Goal: Task Accomplishment & Management: Manage account settings

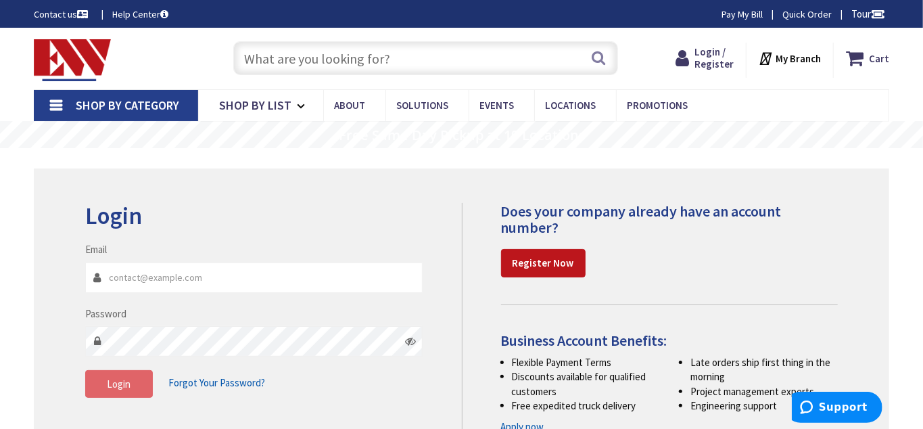
type input "[EMAIL_ADDRESS][DOMAIN_NAME]"
click at [129, 390] on button "Login" at bounding box center [119, 384] width 68 height 28
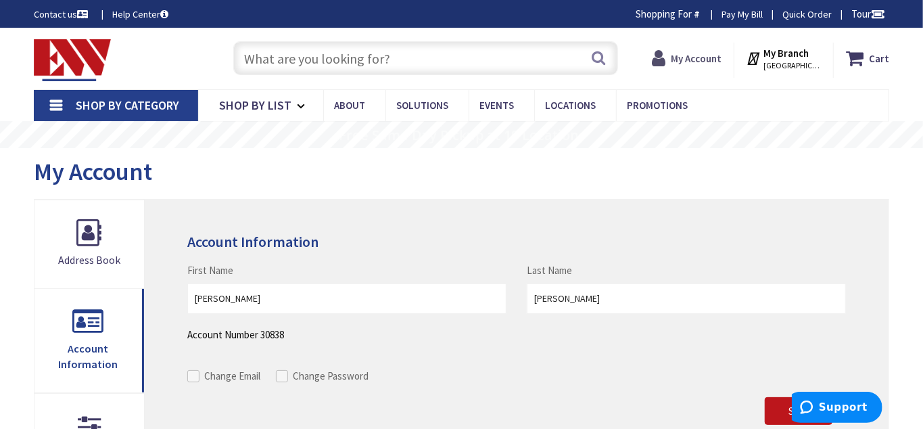
click at [698, 57] on strong "My Account" at bounding box center [696, 58] width 51 height 13
click at [739, 10] on link "Pay My Bill" at bounding box center [741, 14] width 41 height 14
